Goal: Understand process/instructions

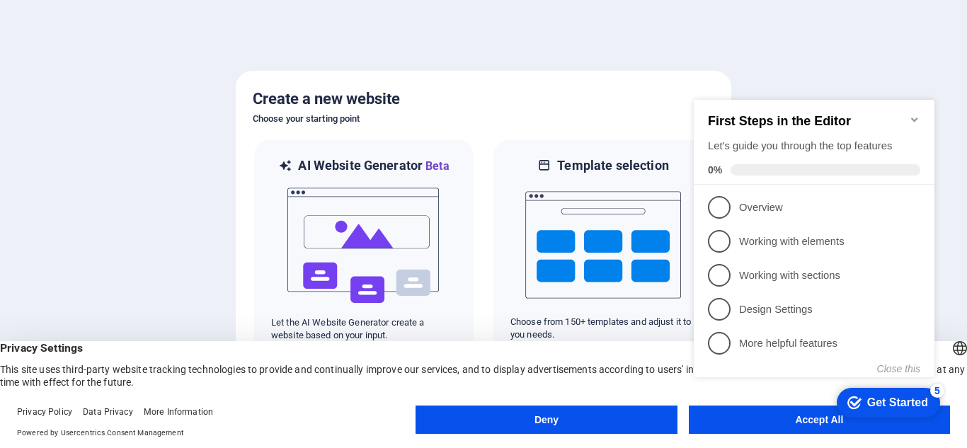
click at [753, 415] on div "checkmark Get Started 5 First Steps in the Editor Let's guide you through the t…" at bounding box center [817, 251] width 258 height 344
click at [765, 417] on div "checkmark Get Started 5 First Steps in the Editor Let's guide you through the t…" at bounding box center [817, 251] width 258 height 344
click at [915, 114] on icon "Minimize checklist" at bounding box center [914, 119] width 11 height 11
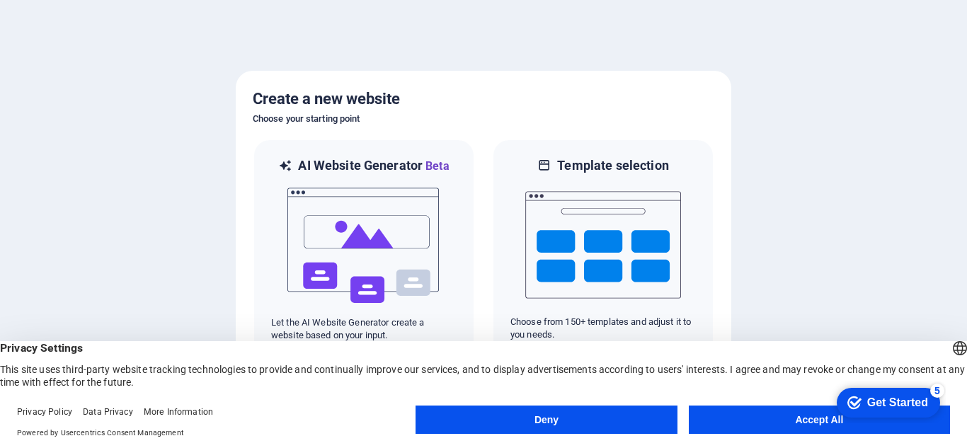
click at [745, 420] on button "Accept All" at bounding box center [819, 420] width 261 height 28
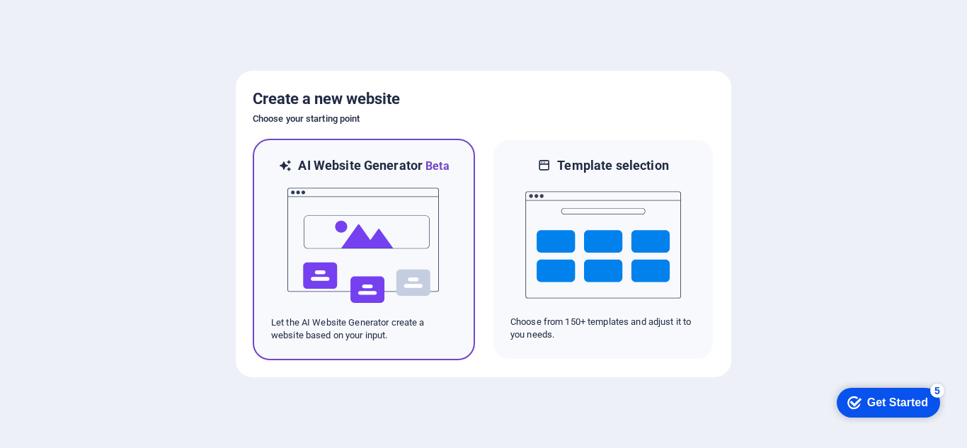
click at [390, 262] on img at bounding box center [364, 246] width 156 height 142
